Goal: Navigation & Orientation: Find specific page/section

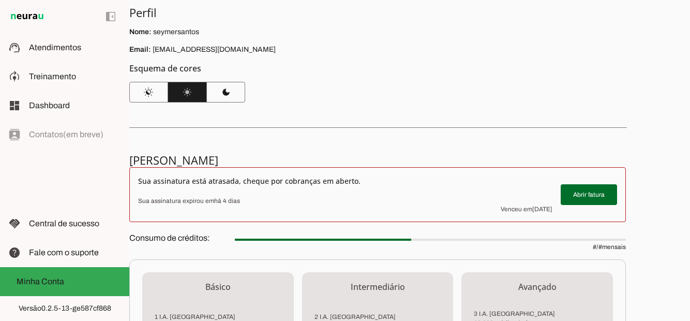
scroll to position [83, 0]
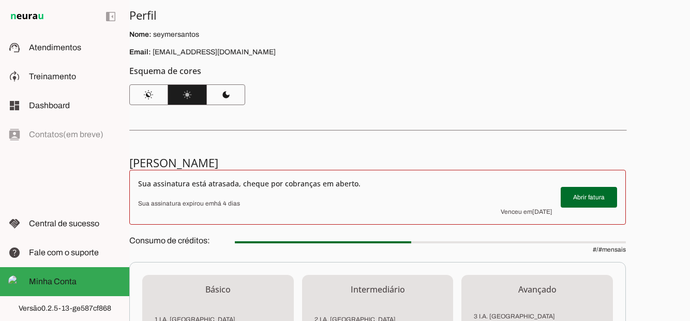
click at [48, 48] on span "Atendimentos" at bounding box center [55, 47] width 52 height 9
click at [52, 71] on slot at bounding box center [75, 76] width 92 height 12
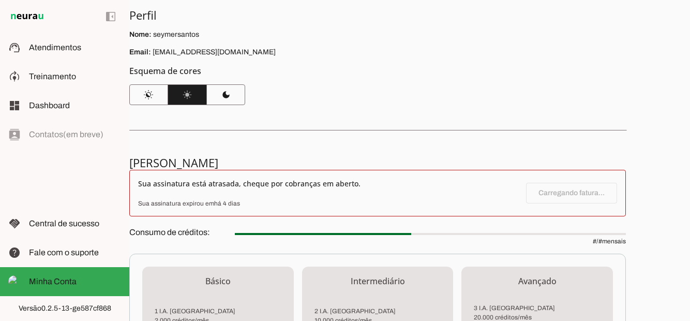
click at [45, 104] on span "Dashboard" at bounding box center [49, 105] width 41 height 9
